Goal: Browse casually

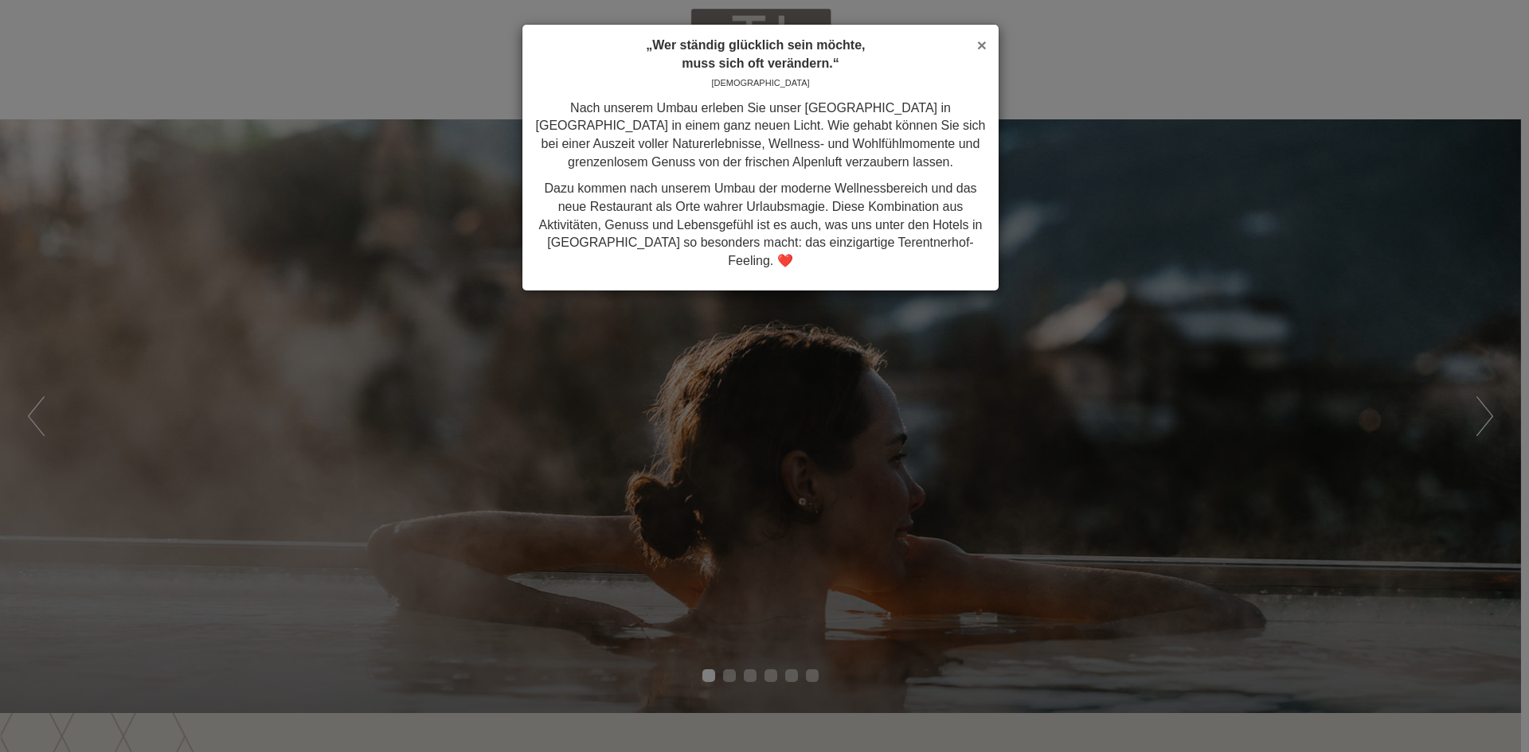
click at [983, 46] on span "×" at bounding box center [982, 45] width 10 height 18
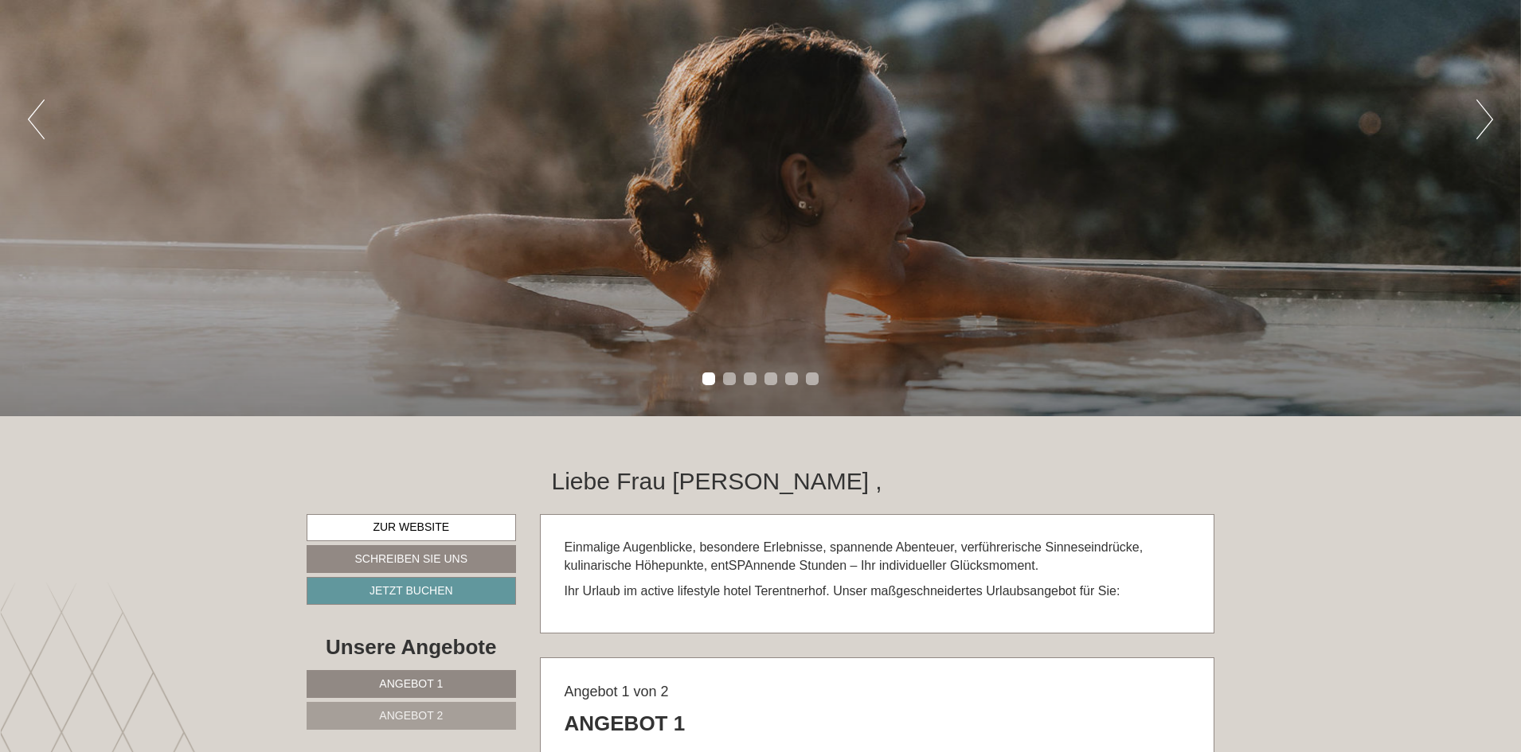
scroll to position [159, 0]
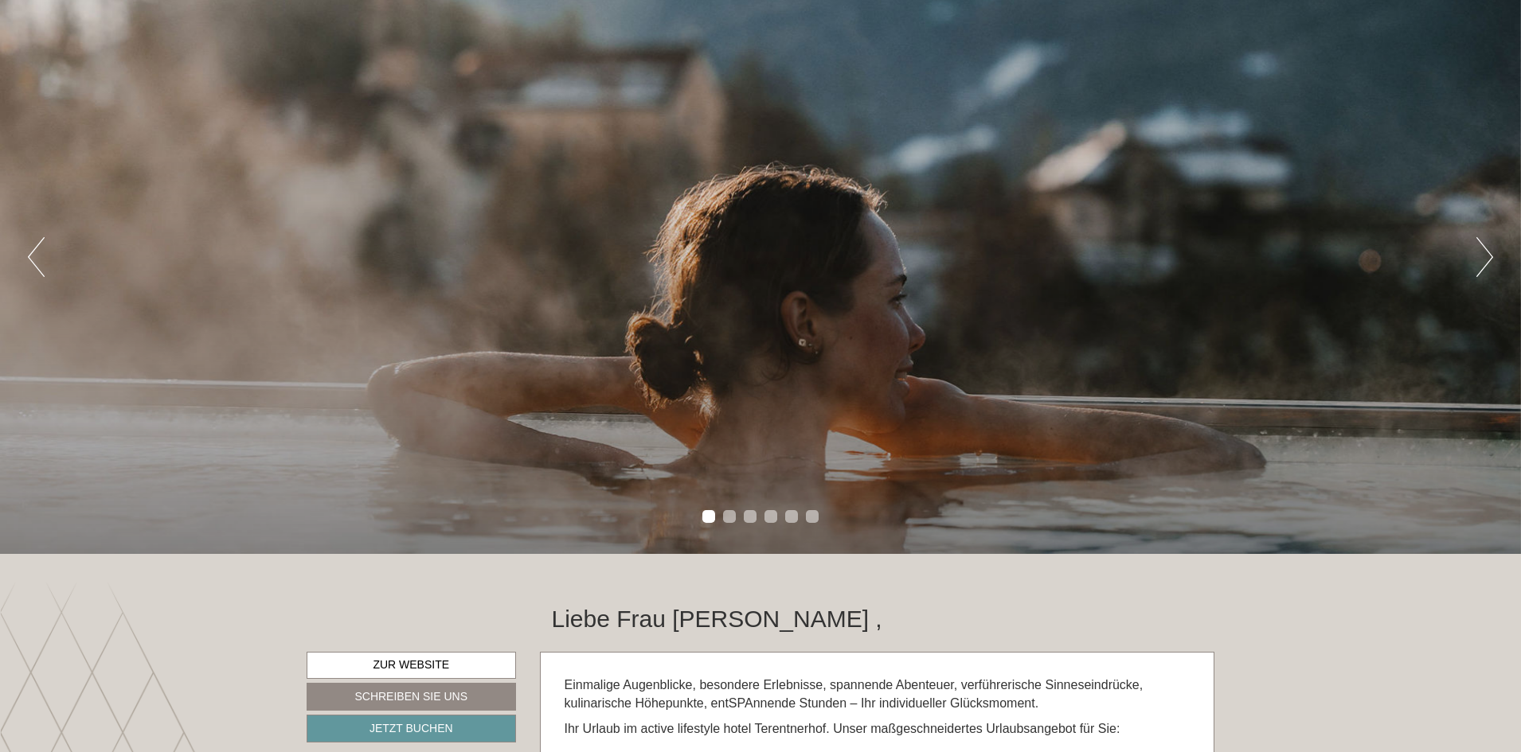
click at [1468, 260] on div "Previous Next 1 2 3 4 5 6" at bounding box center [760, 257] width 1521 height 594
click at [1475, 253] on div "Previous Next 1 2 3 4 5 6" at bounding box center [760, 257] width 1521 height 594
click at [1485, 260] on button "Next" at bounding box center [1484, 257] width 17 height 40
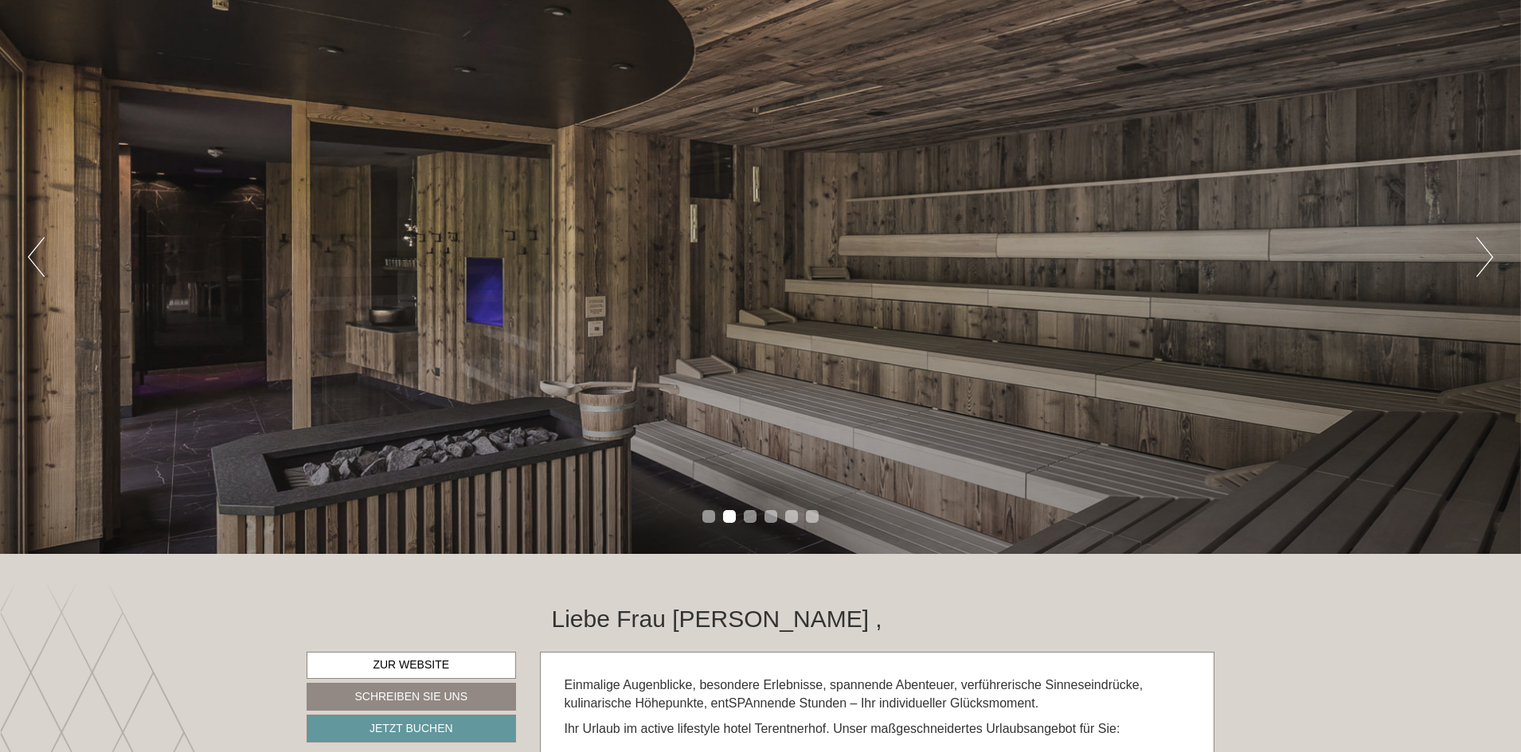
click at [1489, 256] on button "Next" at bounding box center [1484, 257] width 17 height 40
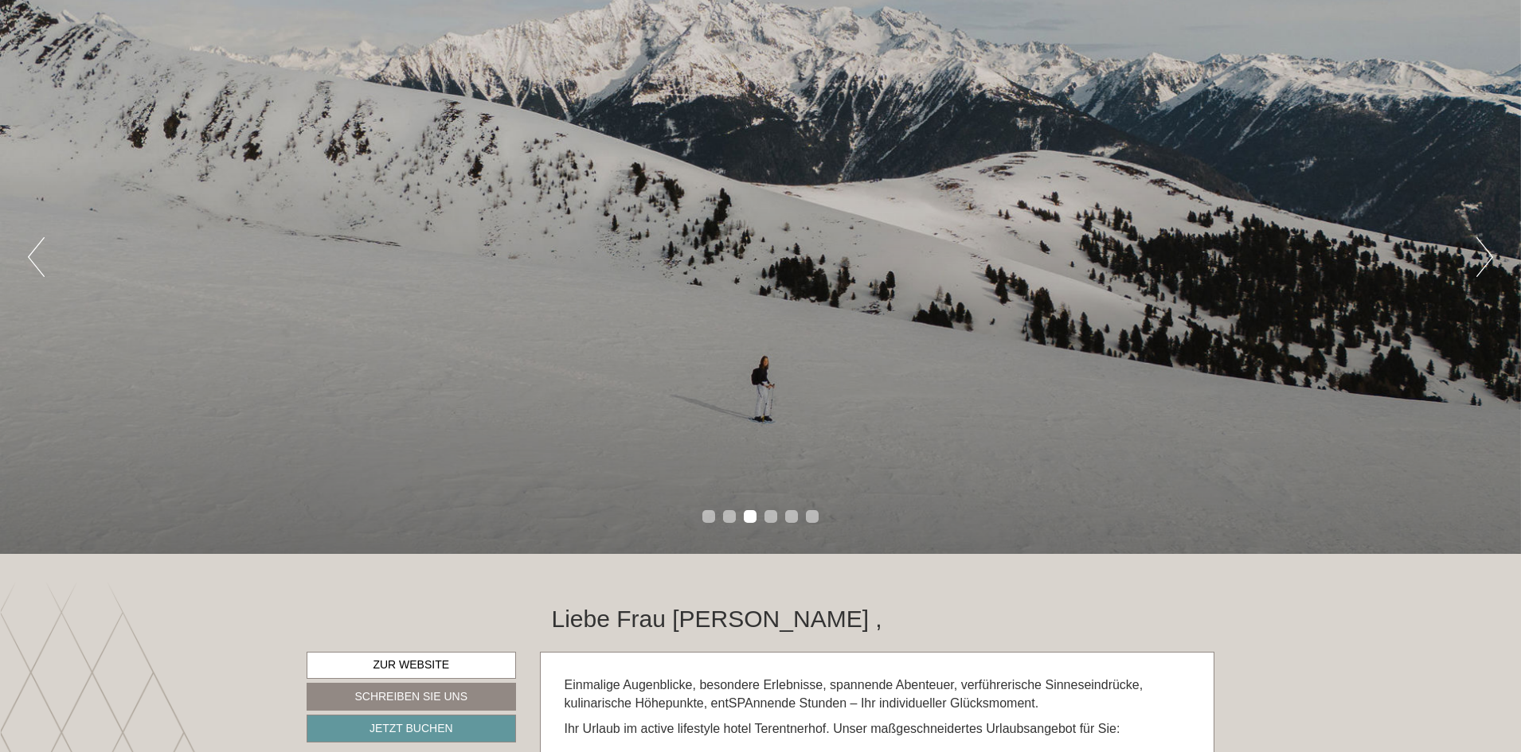
click at [1480, 266] on button "Next" at bounding box center [1484, 257] width 17 height 40
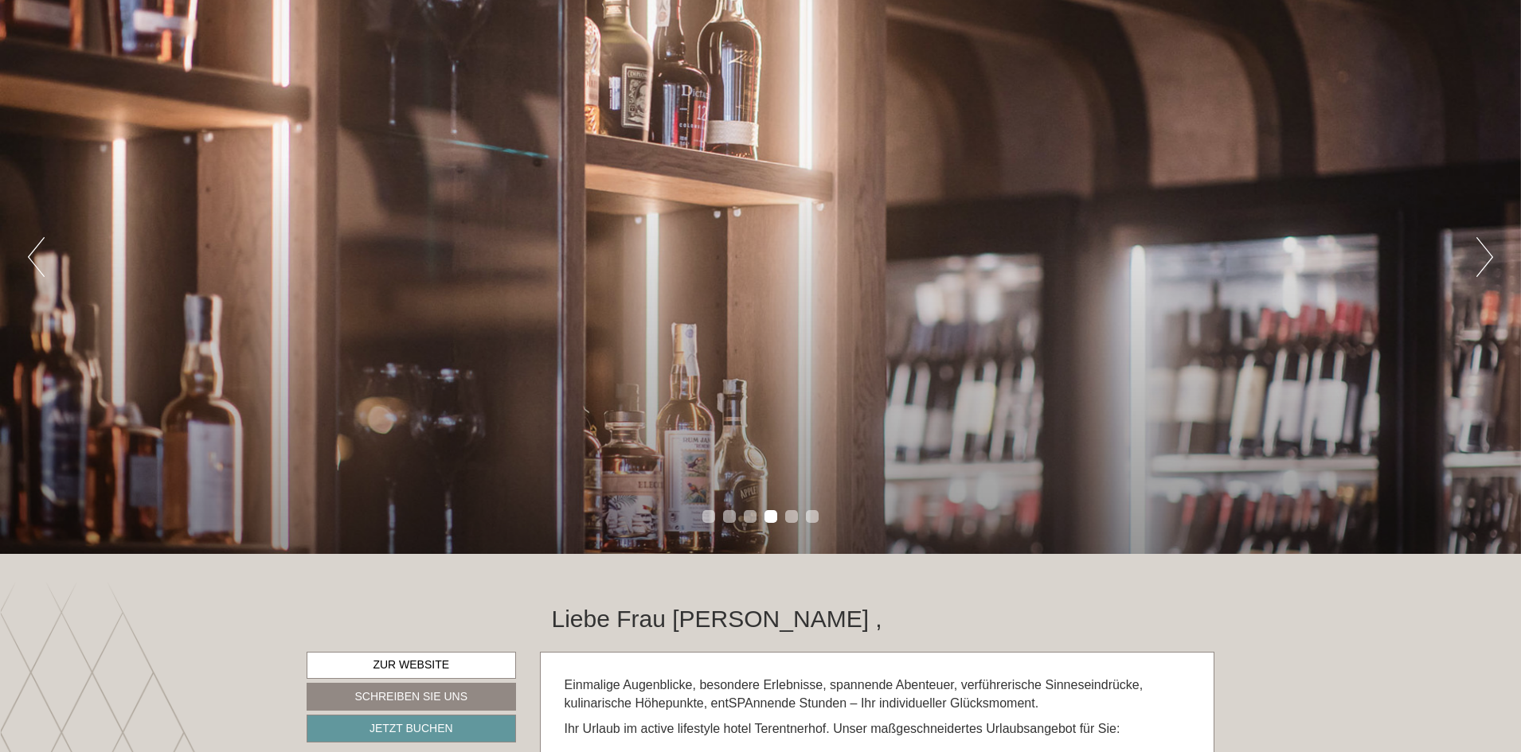
click at [1475, 261] on div "Previous Next 1 2 3 4 5 6" at bounding box center [760, 257] width 1521 height 594
click at [1479, 263] on button "Next" at bounding box center [1484, 257] width 17 height 40
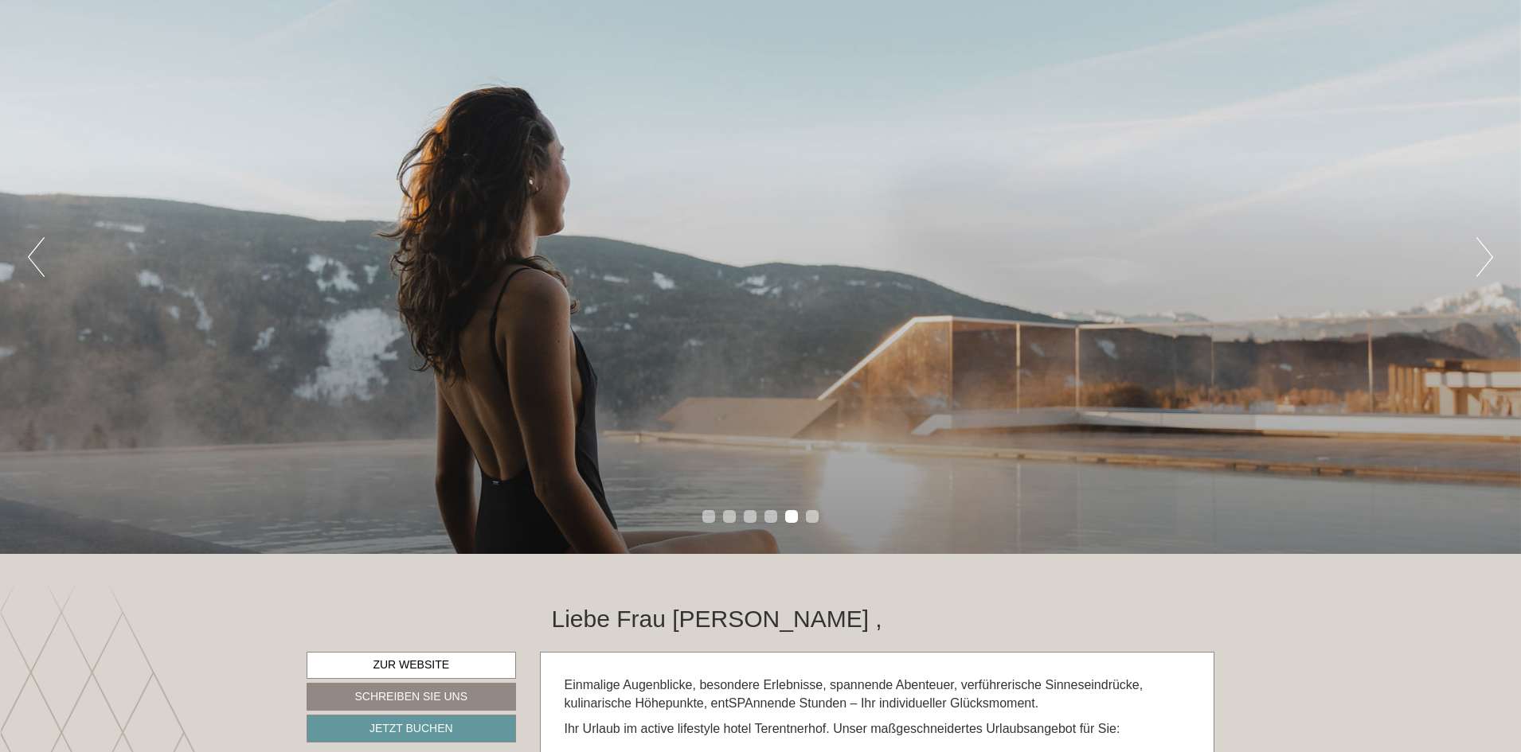
click at [1478, 263] on button "Next" at bounding box center [1484, 257] width 17 height 40
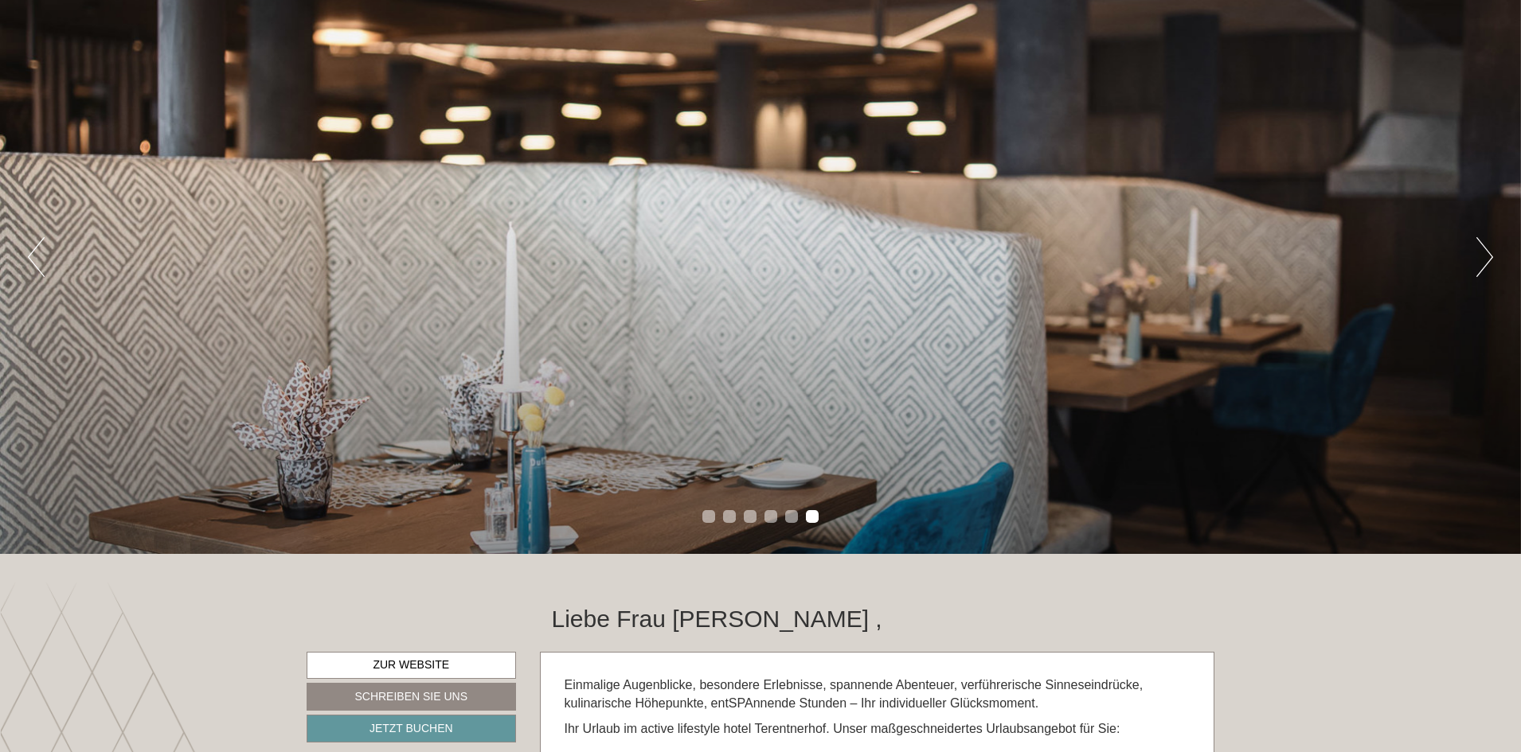
click at [1479, 261] on button "Next" at bounding box center [1484, 257] width 17 height 40
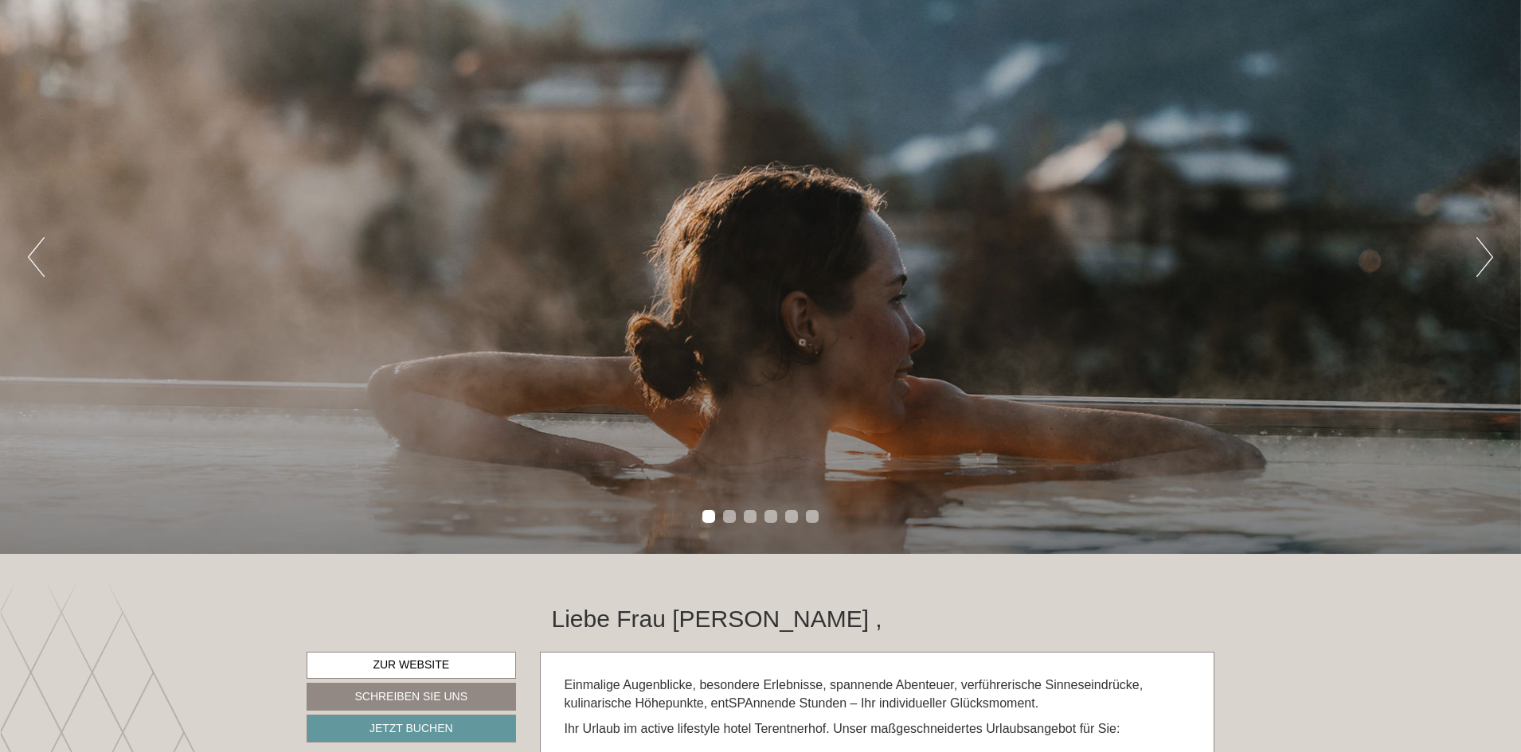
click at [1479, 261] on button "Next" at bounding box center [1484, 257] width 17 height 40
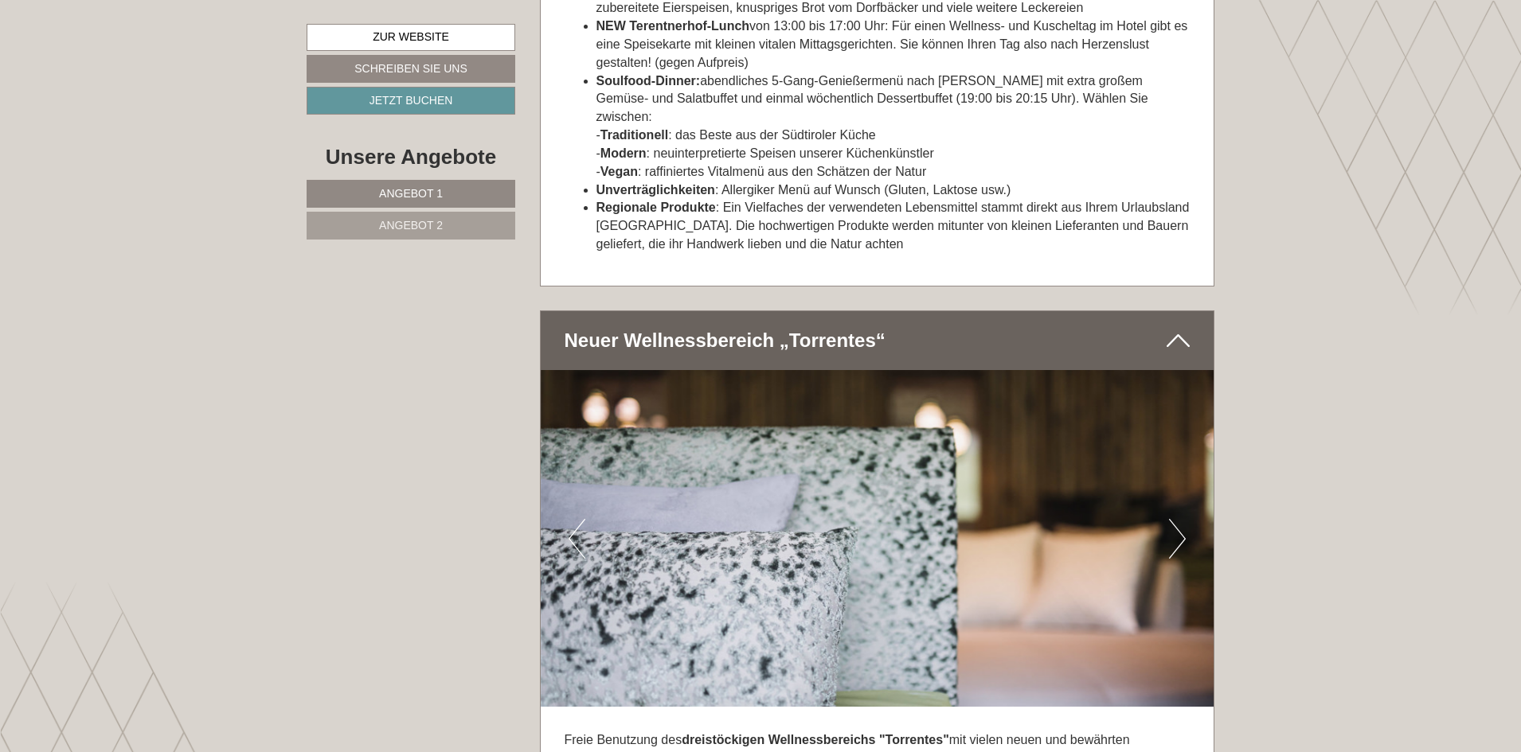
scroll to position [4033, 0]
